Goal: Task Accomplishment & Management: Manage account settings

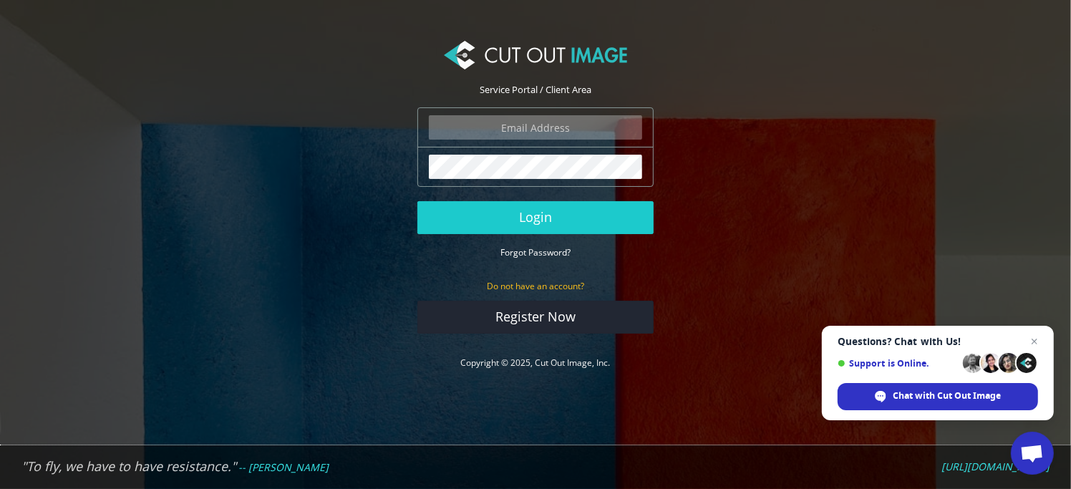
click at [601, 128] on input "email" at bounding box center [535, 127] width 213 height 24
type input "[EMAIL_ADDRESS][DOMAIN_NAME]"
click at [417, 201] on button "Login" at bounding box center [535, 217] width 236 height 33
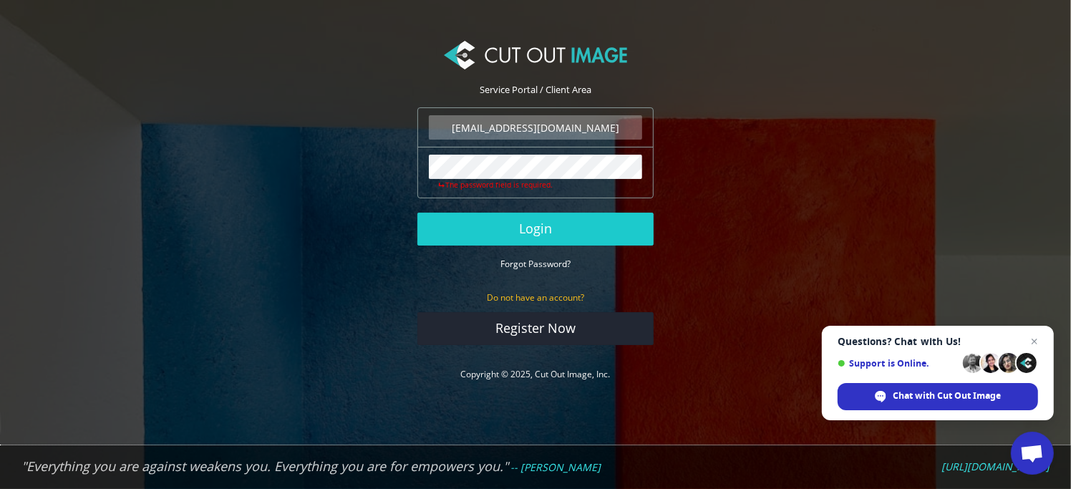
click at [417, 213] on button "Login" at bounding box center [535, 229] width 236 height 33
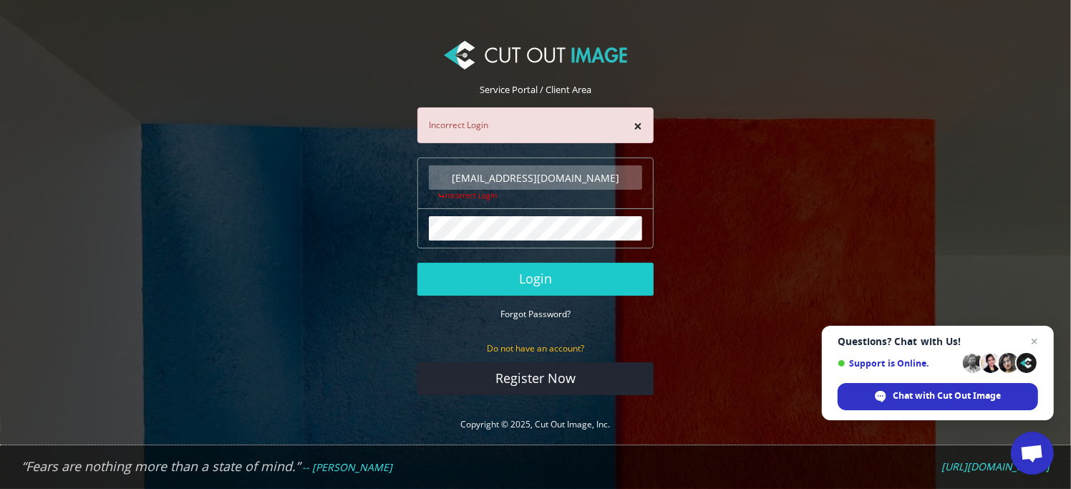
click at [512, 176] on input "[EMAIL_ADDRESS][DOMAIN_NAME]" at bounding box center [535, 177] width 213 height 24
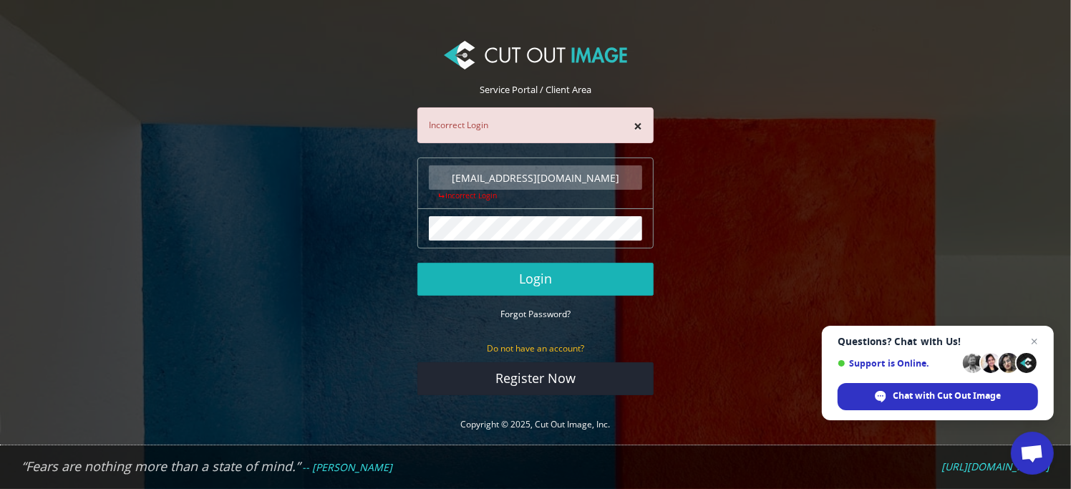
type input "nirbhayshukla2706@gmail.com"
click at [584, 267] on button "Login" at bounding box center [535, 279] width 236 height 33
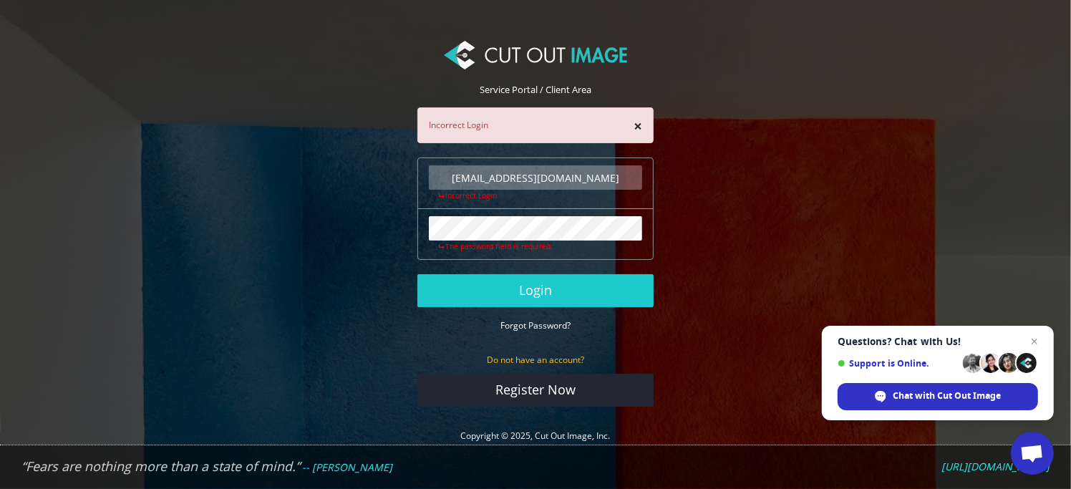
click at [417, 274] on button "Login" at bounding box center [535, 290] width 236 height 33
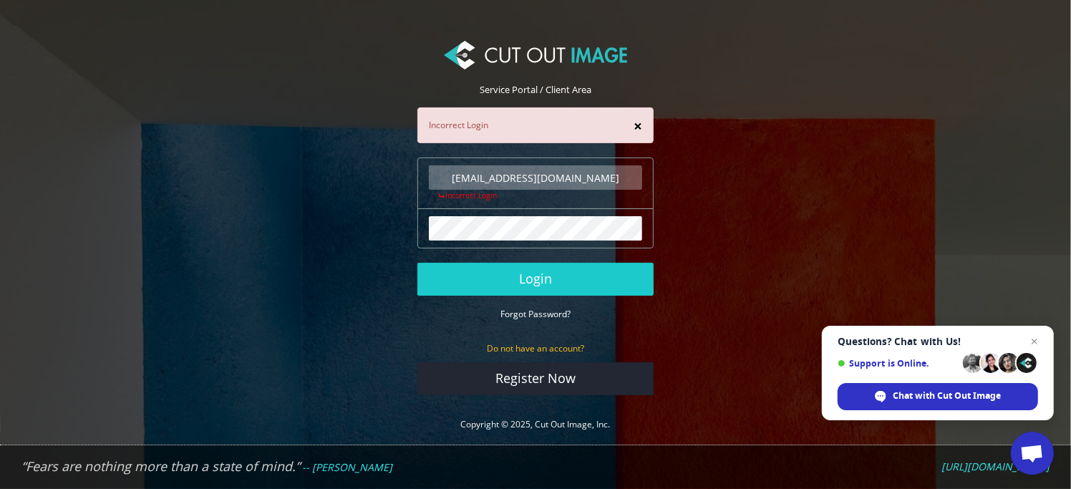
click at [640, 125] on button "×" at bounding box center [638, 126] width 9 height 15
